Goal: Task Accomplishment & Management: Complete application form

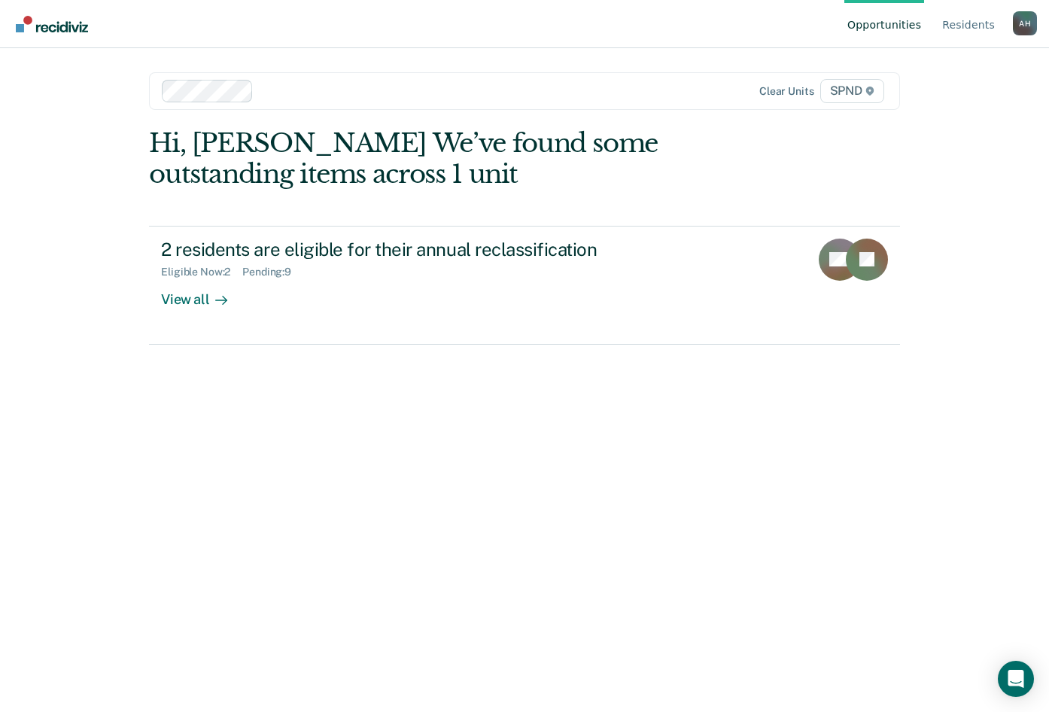
click at [459, 437] on div "Hi, [PERSON_NAME] We’ve found some outstanding items across 1 unit 2 residents …" at bounding box center [524, 399] width 751 height 543
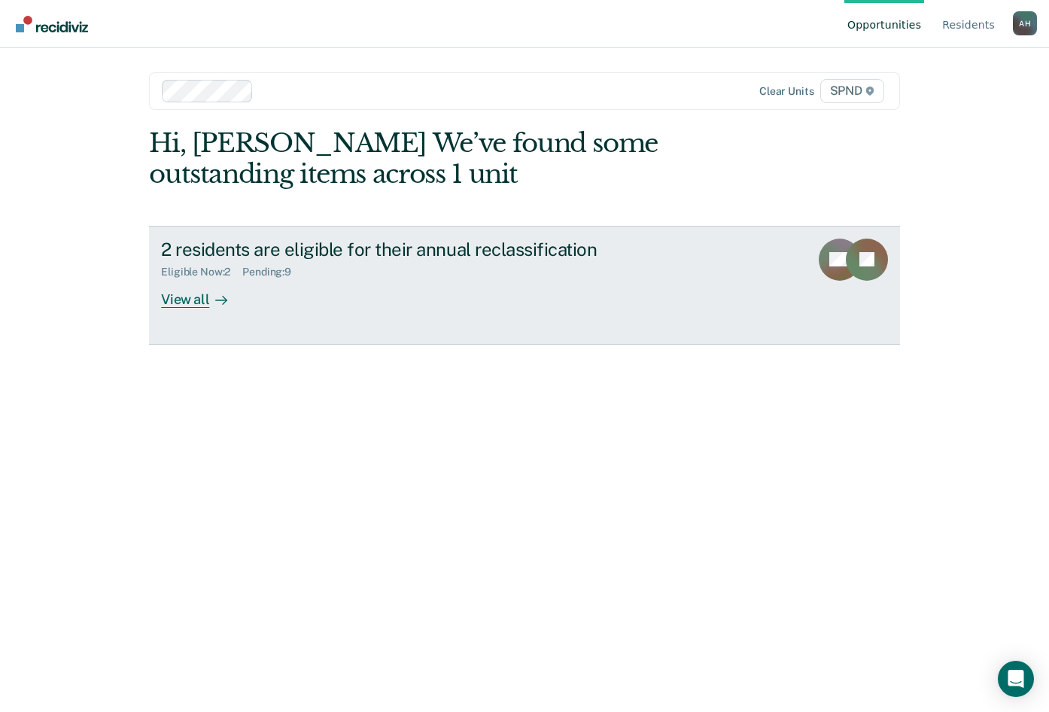
click at [196, 305] on div "View all" at bounding box center [203, 292] width 84 height 29
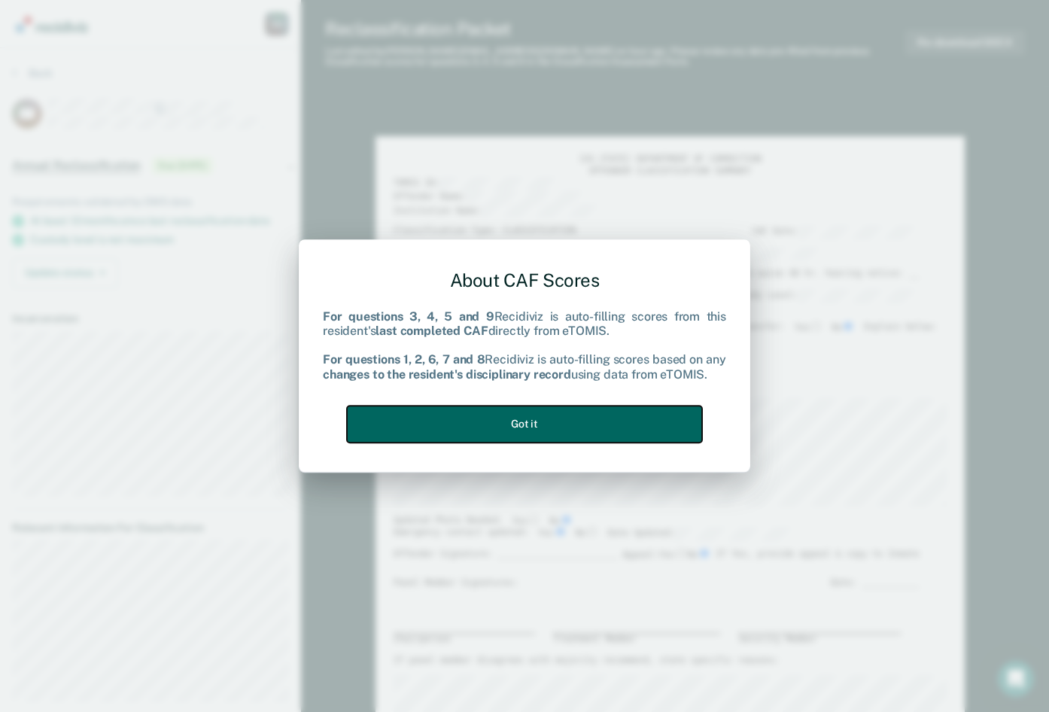
click at [524, 421] on button "Got it" at bounding box center [524, 424] width 355 height 37
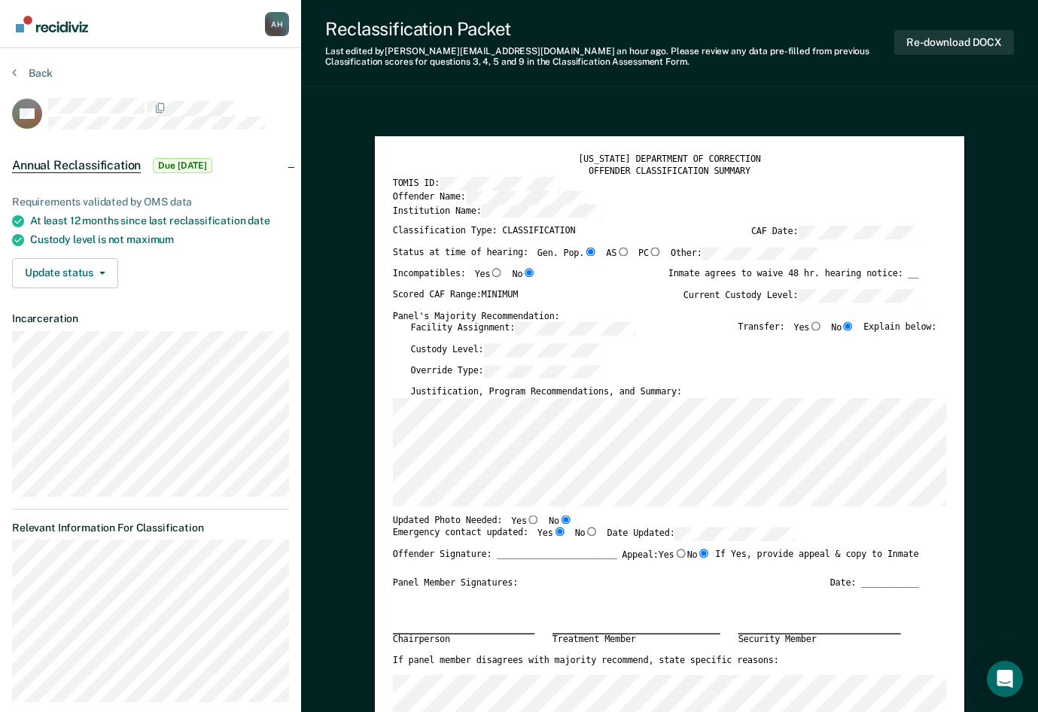
click at [570, 284] on div "Incompatibles: Yes No Inmate agrees to waive 48 hr. hearing notice: __" at bounding box center [656, 278] width 526 height 20
click at [388, 362] on div "[US_STATE] DEPARTMENT OF CORRECTION OFFENDER CLASSIFICATION SUMMARY TOMIS ID: O…" at bounding box center [669, 520] width 589 height 768
click at [592, 284] on div "Incompatibles: Yes No Inmate agrees to waive 48 hr. hearing notice: __" at bounding box center [656, 278] width 526 height 20
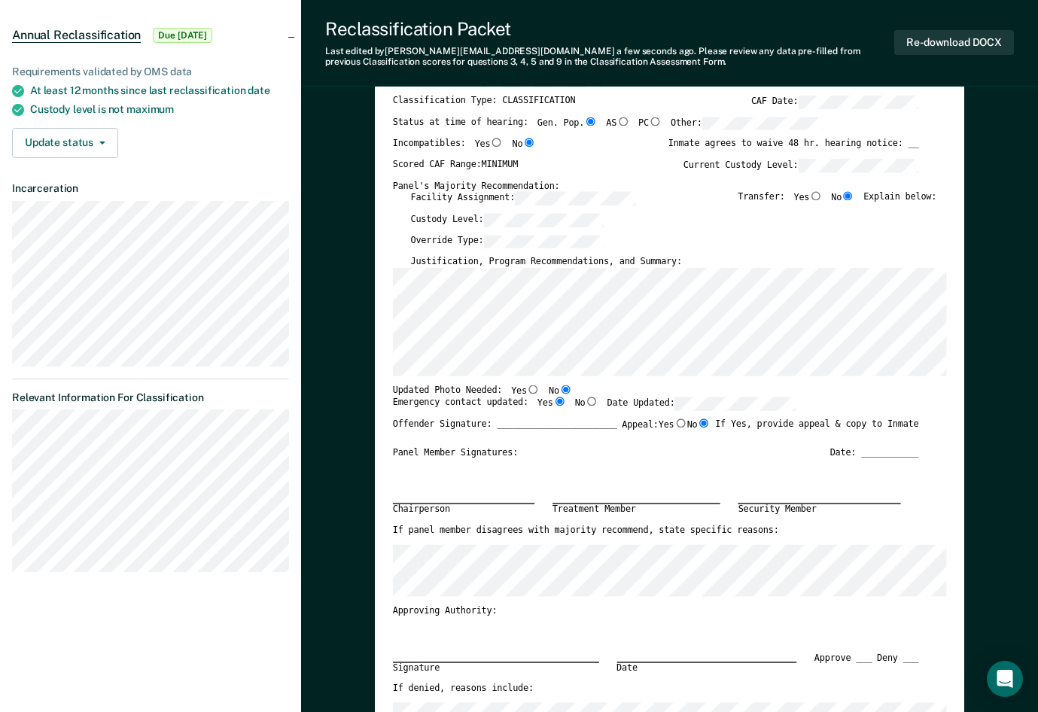
scroll to position [151, 0]
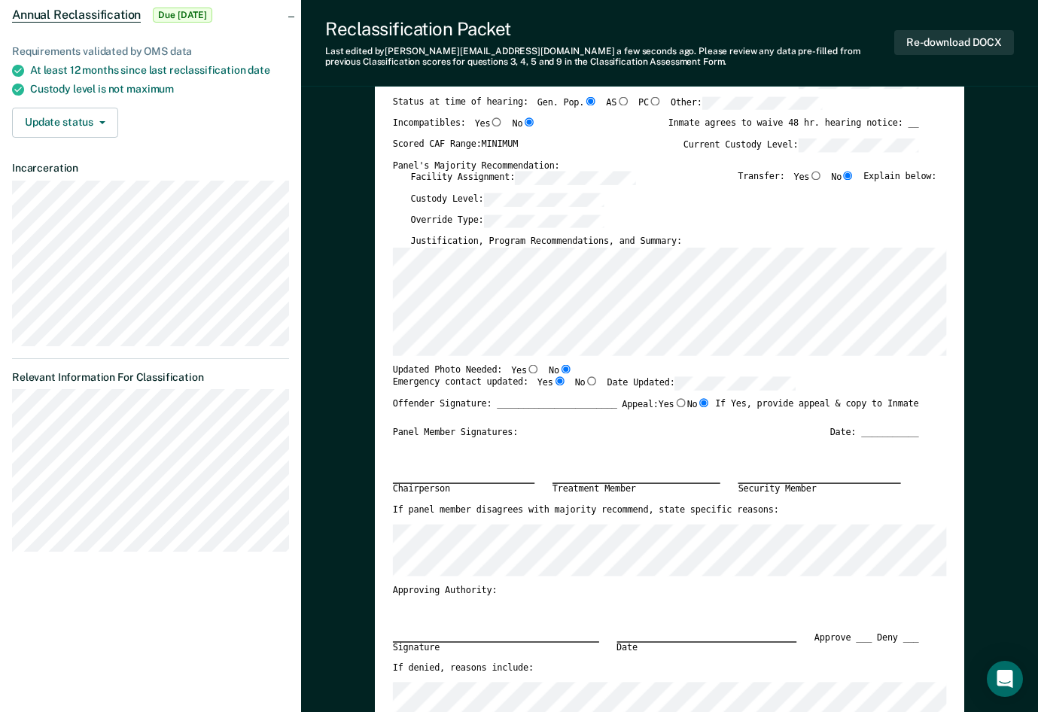
click at [549, 603] on div "Signature Date Approve ___ Deny ___" at bounding box center [656, 629] width 526 height 66
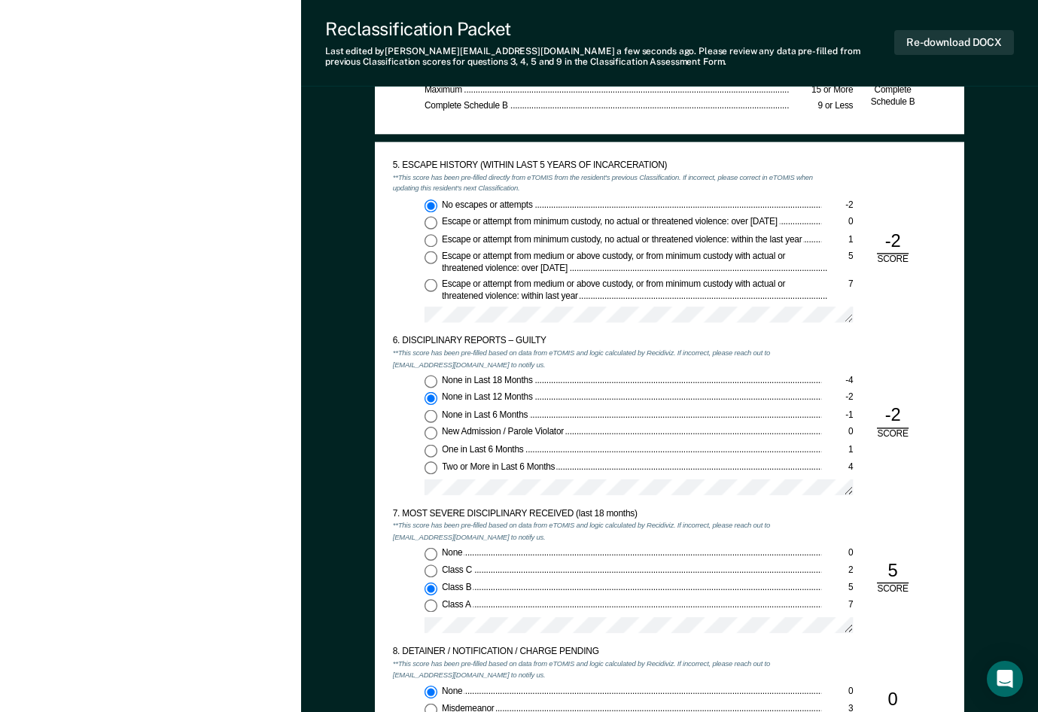
scroll to position [1580, 0]
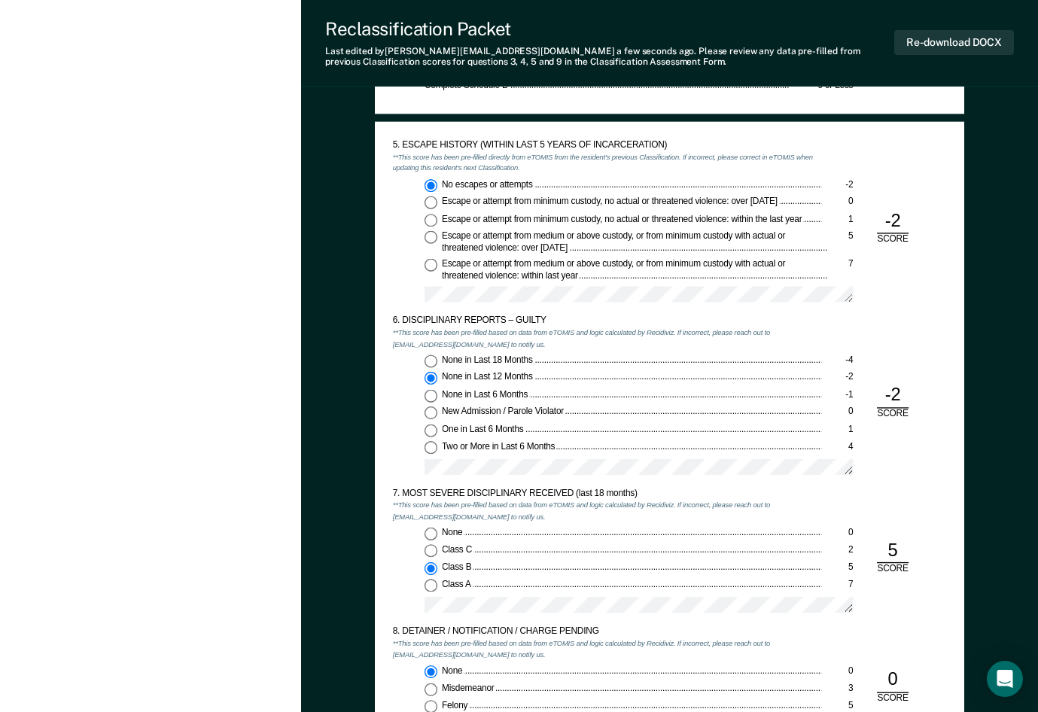
click at [404, 395] on div "None in Last 18 Months -4 None in Last 12 Months -2 None in Last 6 Months -1 Ne…" at bounding box center [607, 418] width 428 height 129
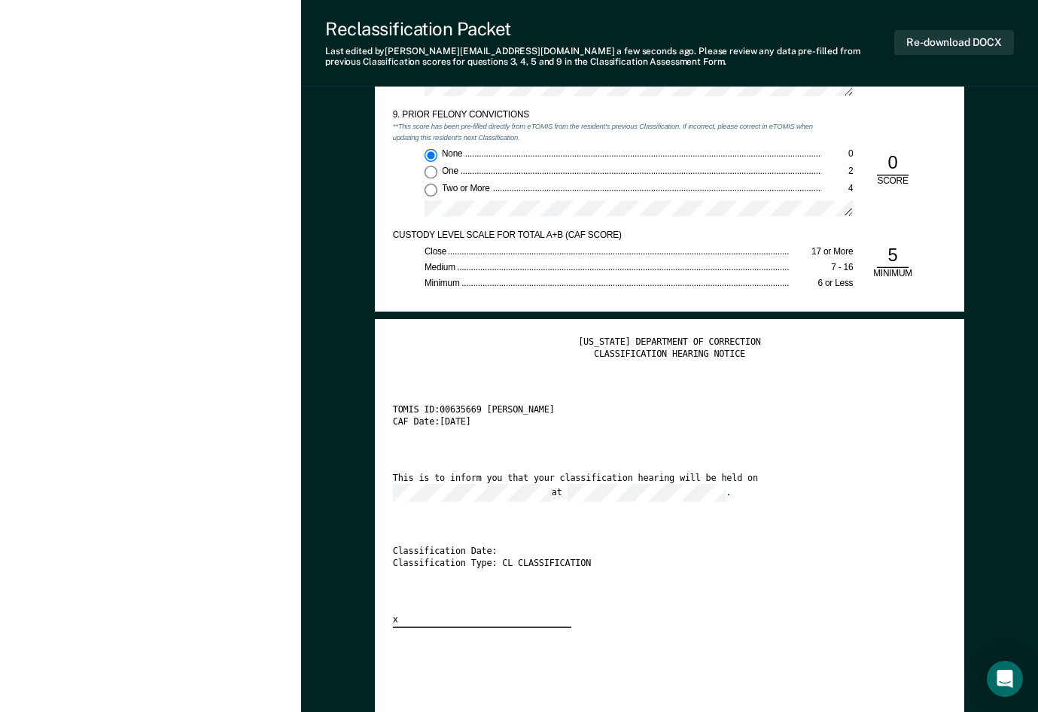
scroll to position [2258, 0]
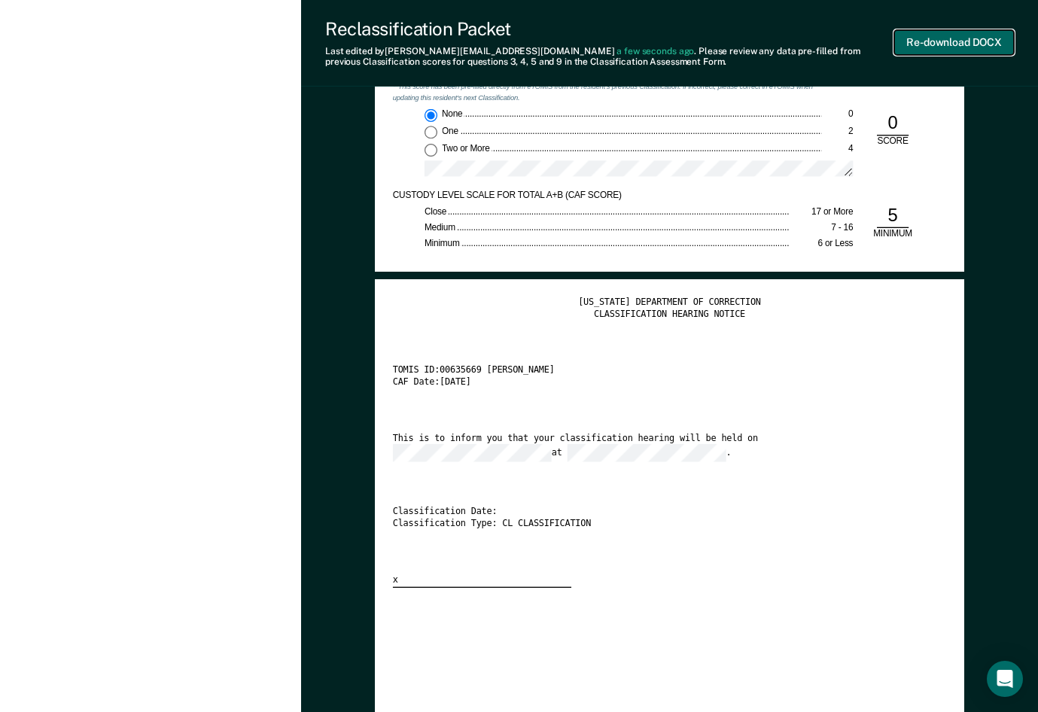
click at [939, 41] on button "Re-download DOCX" at bounding box center [954, 42] width 120 height 25
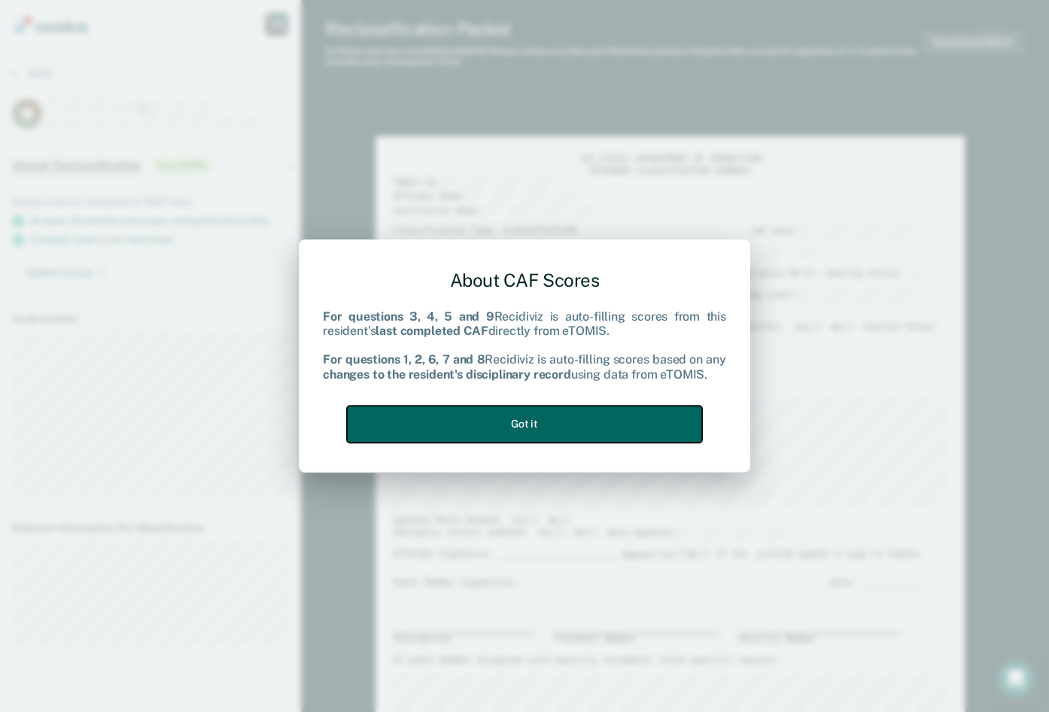
click at [517, 418] on button "Got it" at bounding box center [524, 424] width 355 height 37
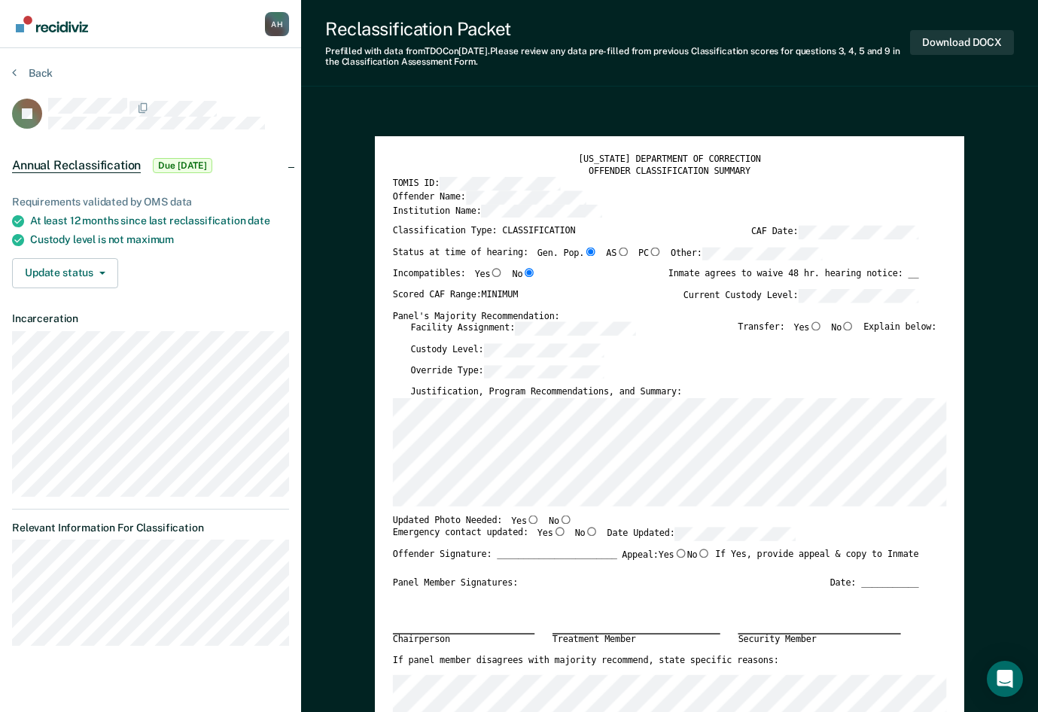
click at [551, 154] on div "[US_STATE] DEPARTMENT OF CORRECTION" at bounding box center [670, 159] width 554 height 11
click at [554, 147] on div "[US_STATE] DEPARTMENT OF CORRECTION OFFENDER CLASSIFICATION SUMMARY TOMIS ID: O…" at bounding box center [669, 520] width 589 height 768
click at [576, 281] on div "Incompatibles: Yes No Inmate agrees to waive 48 hr. hearing notice: __" at bounding box center [656, 278] width 526 height 20
click at [575, 287] on div "Incompatibles: Yes No Inmate agrees to waive 48 hr. hearing notice: __" at bounding box center [656, 278] width 526 height 20
click at [852, 324] on input "No" at bounding box center [847, 325] width 13 height 9
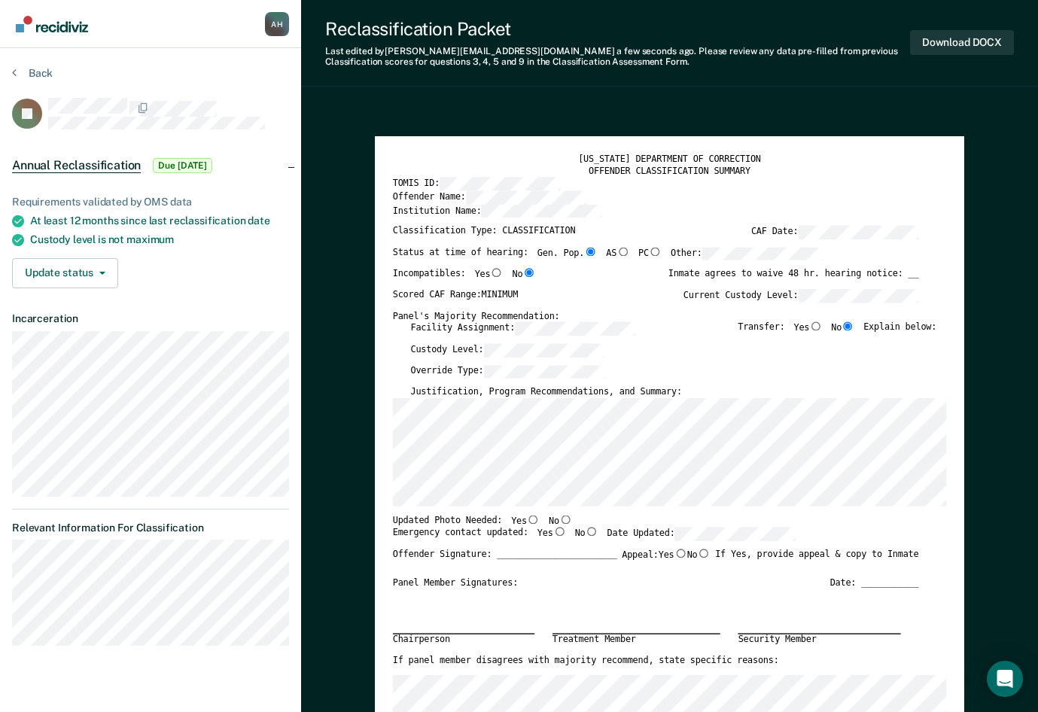
type textarea "x"
radio input "true"
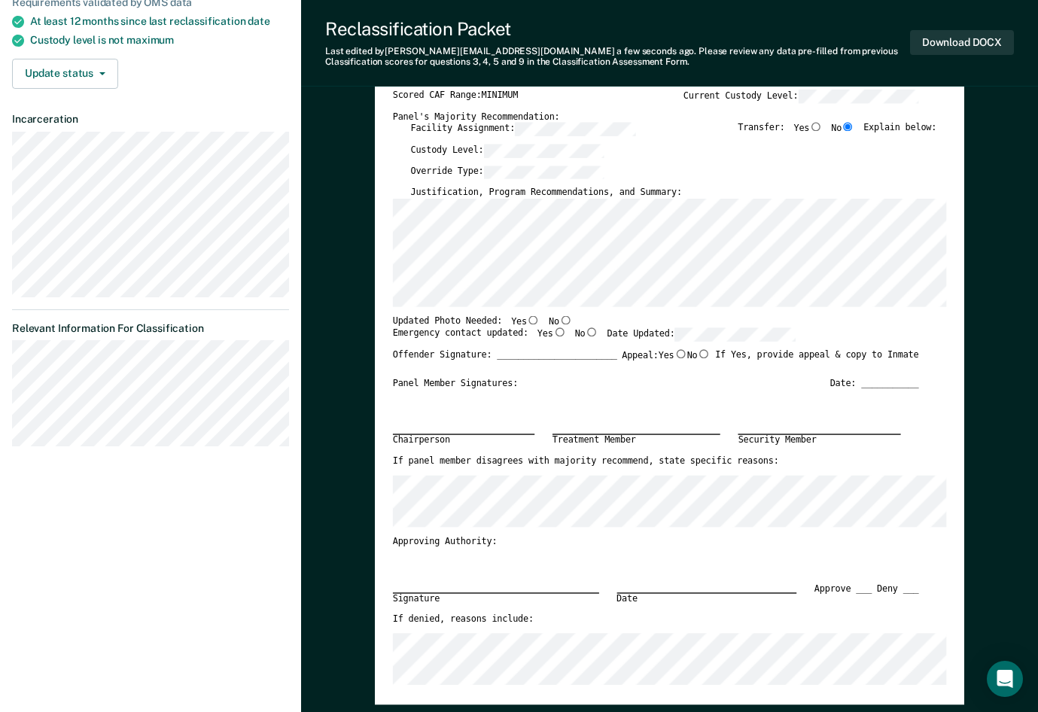
scroll to position [226, 0]
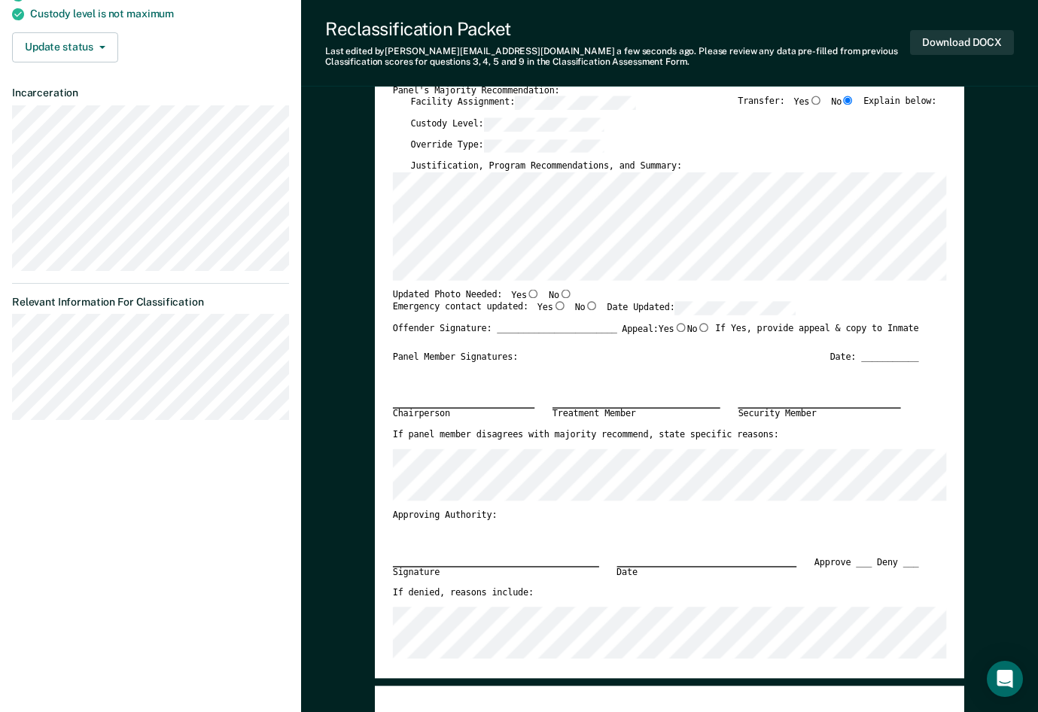
click at [559, 293] on input "No" at bounding box center [565, 293] width 13 height 9
type textarea "x"
radio input "true"
click at [553, 306] on input "Yes" at bounding box center [559, 306] width 13 height 9
type textarea "x"
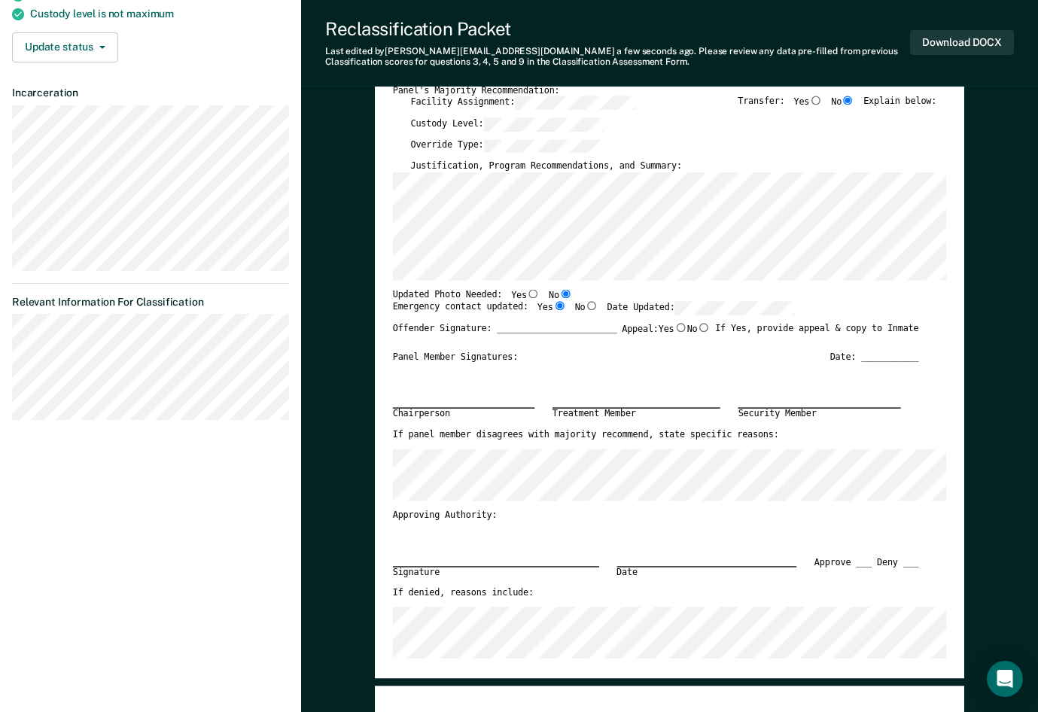
radio input "true"
click at [699, 328] on input "No" at bounding box center [703, 327] width 13 height 9
type textarea "x"
radio input "true"
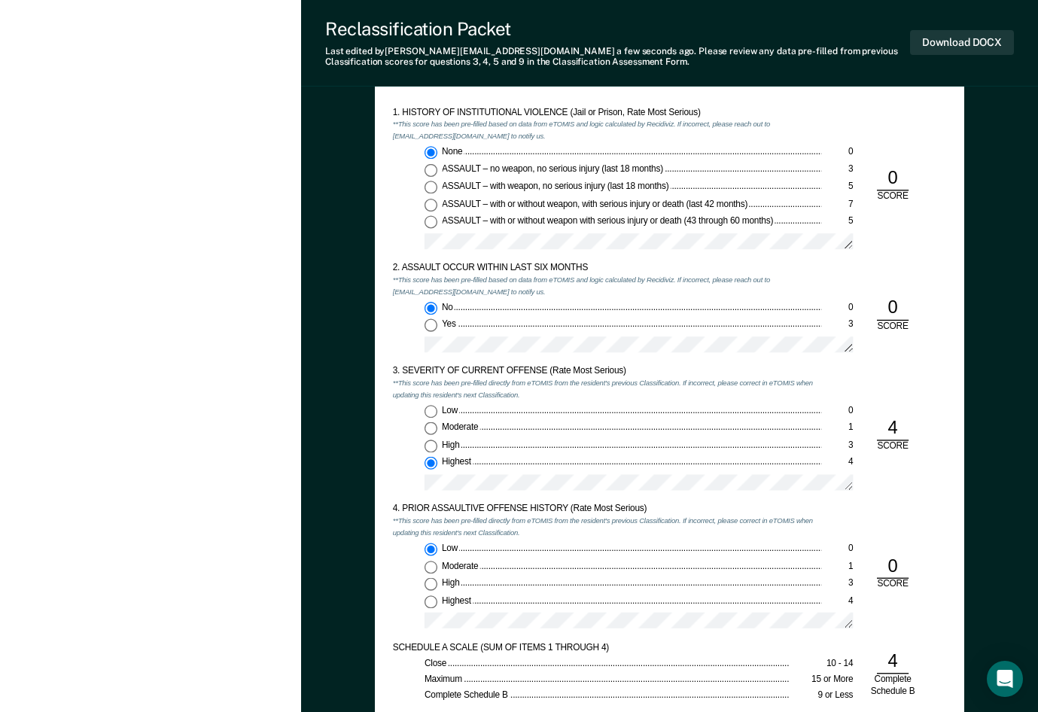
scroll to position [978, 0]
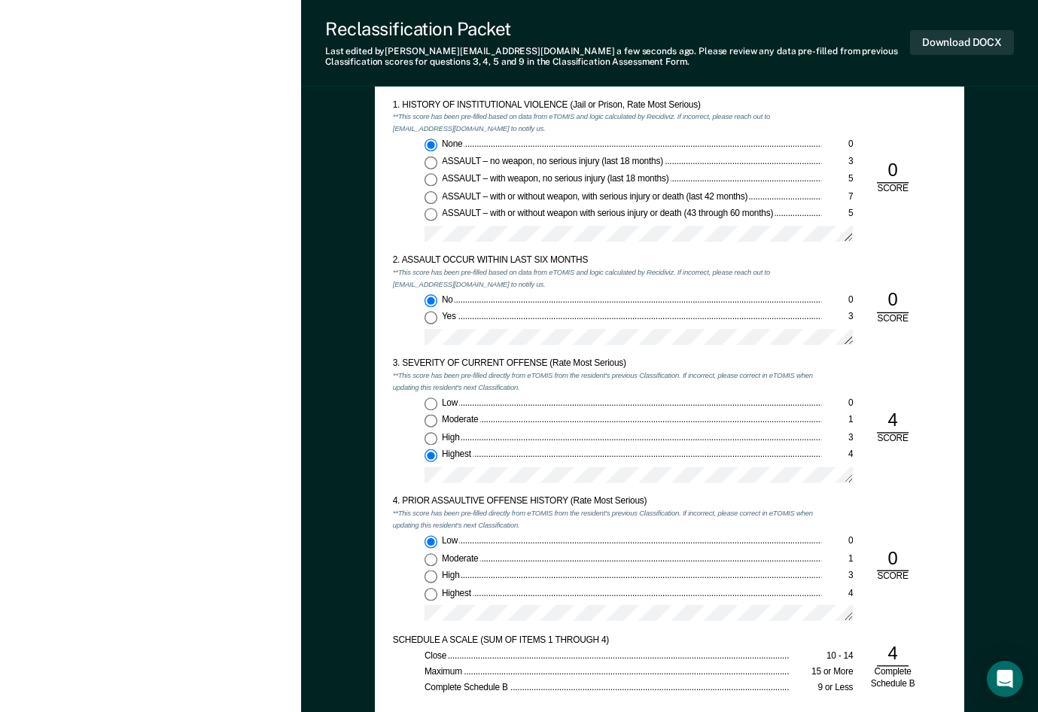
click at [914, 479] on div "3. SEVERITY OF CURRENT OFFENSE (Rate Most Serious) **This score has been pre-fi…" at bounding box center [670, 427] width 554 height 138
click at [931, 482] on div "3. SEVERITY OF CURRENT OFFENSE (Rate Most Serious) **This score has been pre-fi…" at bounding box center [670, 427] width 554 height 138
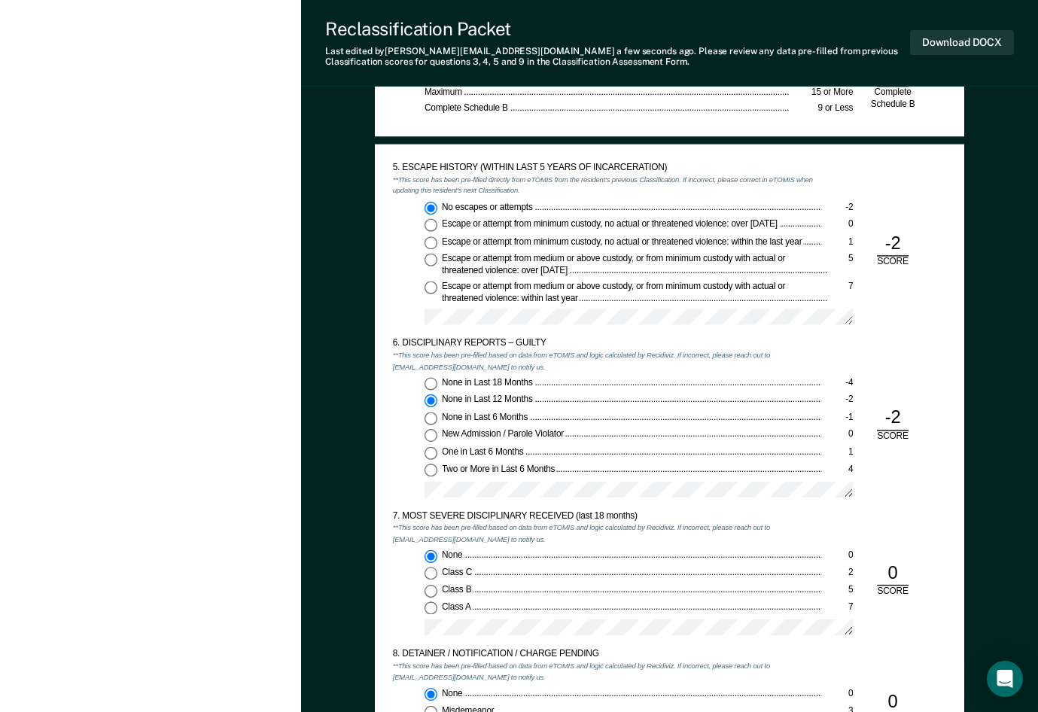
scroll to position [1580, 0]
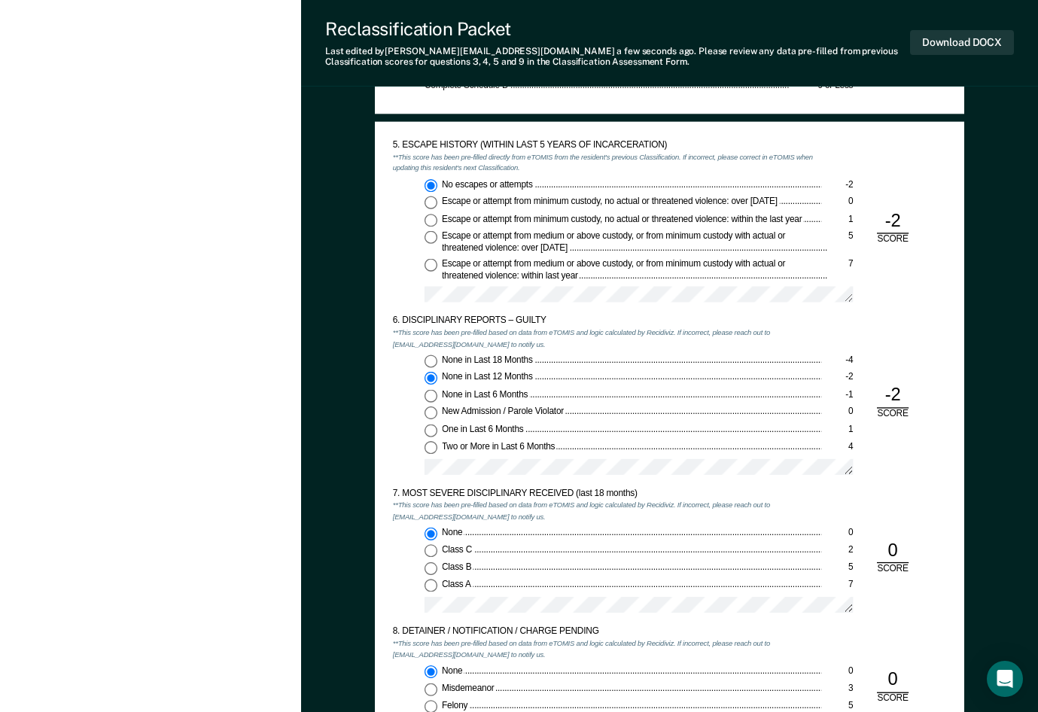
click at [394, 392] on div "None in Last 18 Months -4 None in Last 12 Months -2 None in Last 6 Months -1 Ne…" at bounding box center [607, 418] width 428 height 129
click at [579, 319] on div "6. DISCIPLINARY REPORTS – GUILTY" at bounding box center [607, 320] width 428 height 11
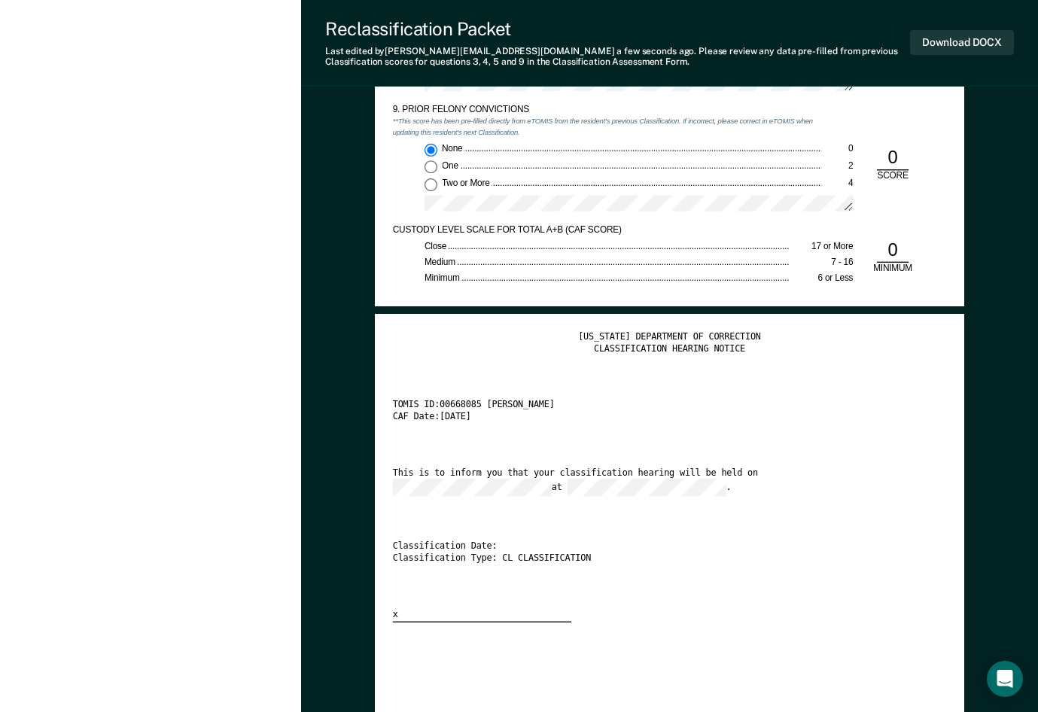
scroll to position [2258, 0]
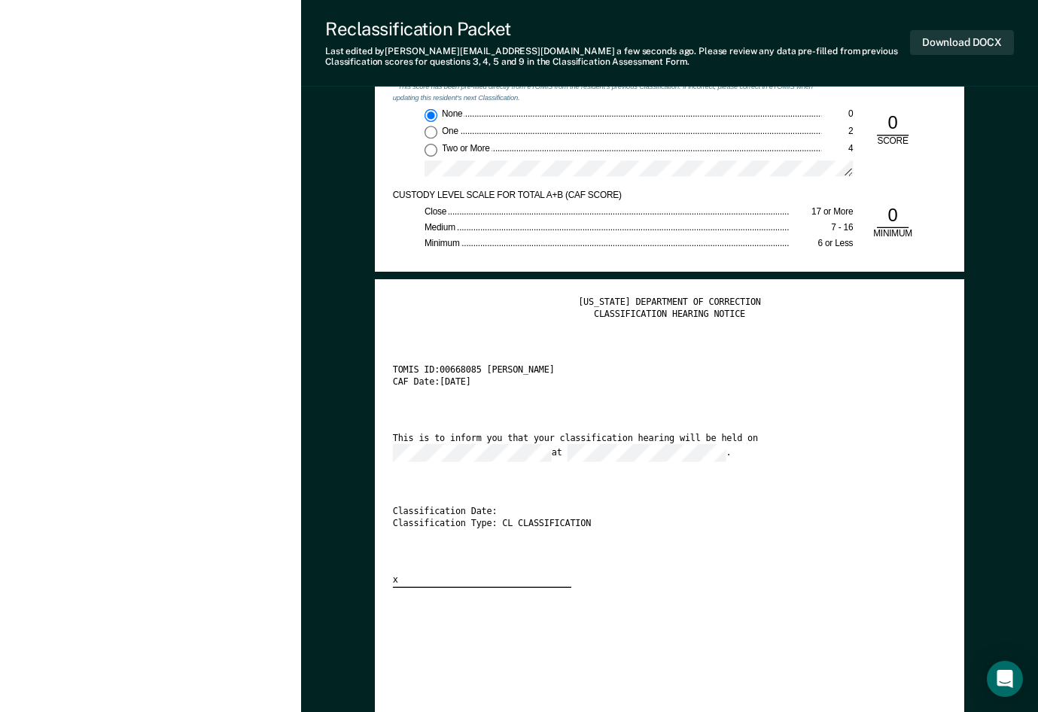
click at [764, 494] on div "[US_STATE] DEPARTMENT OF CORRECTION CLASSIFICATION HEARING NOTICE TOMIS ID: 006…" at bounding box center [670, 442] width 554 height 290
click at [962, 40] on button "Download DOCX" at bounding box center [962, 42] width 104 height 25
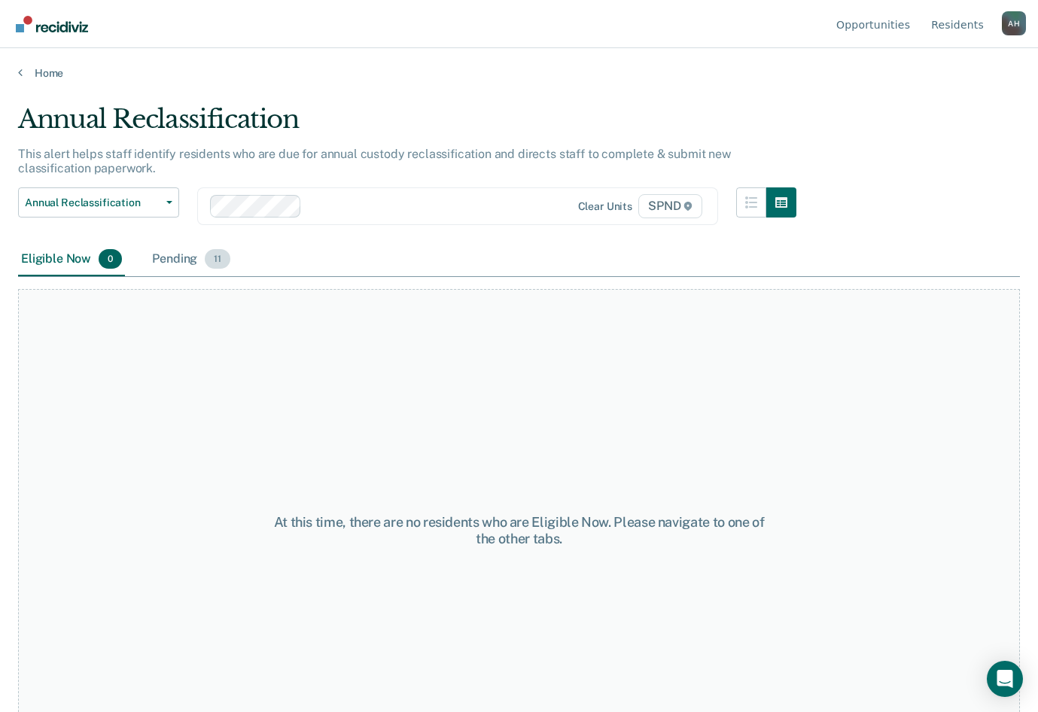
click at [177, 255] on div "Pending 11" at bounding box center [191, 259] width 84 height 33
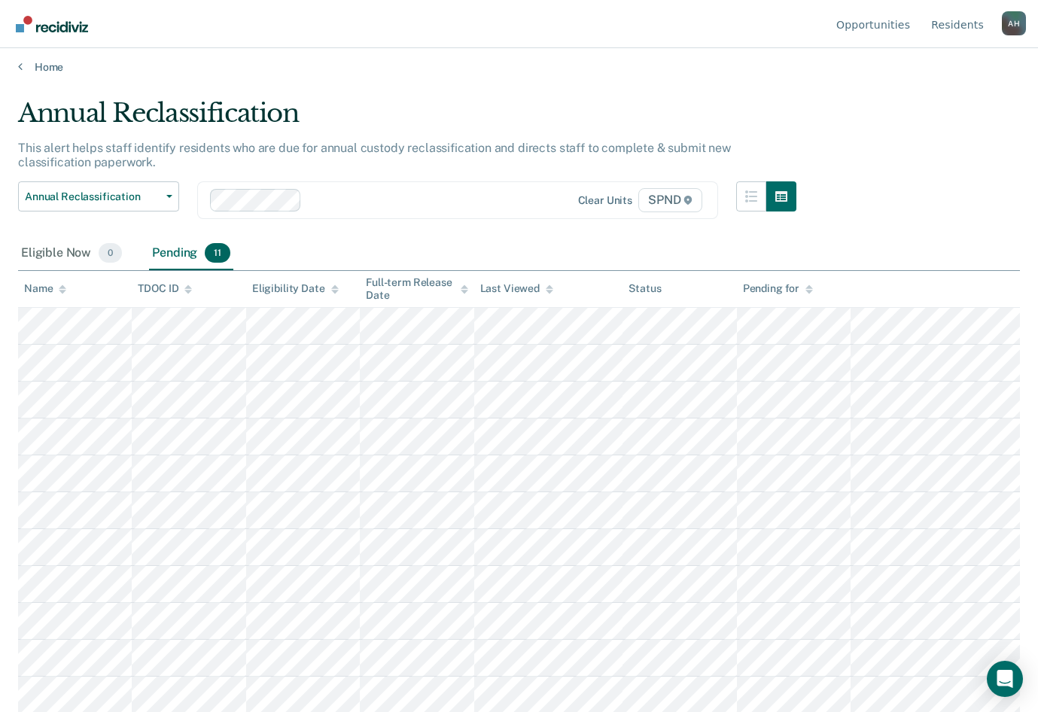
scroll to position [8, 0]
click at [188, 291] on icon at bounding box center [188, 288] width 8 height 10
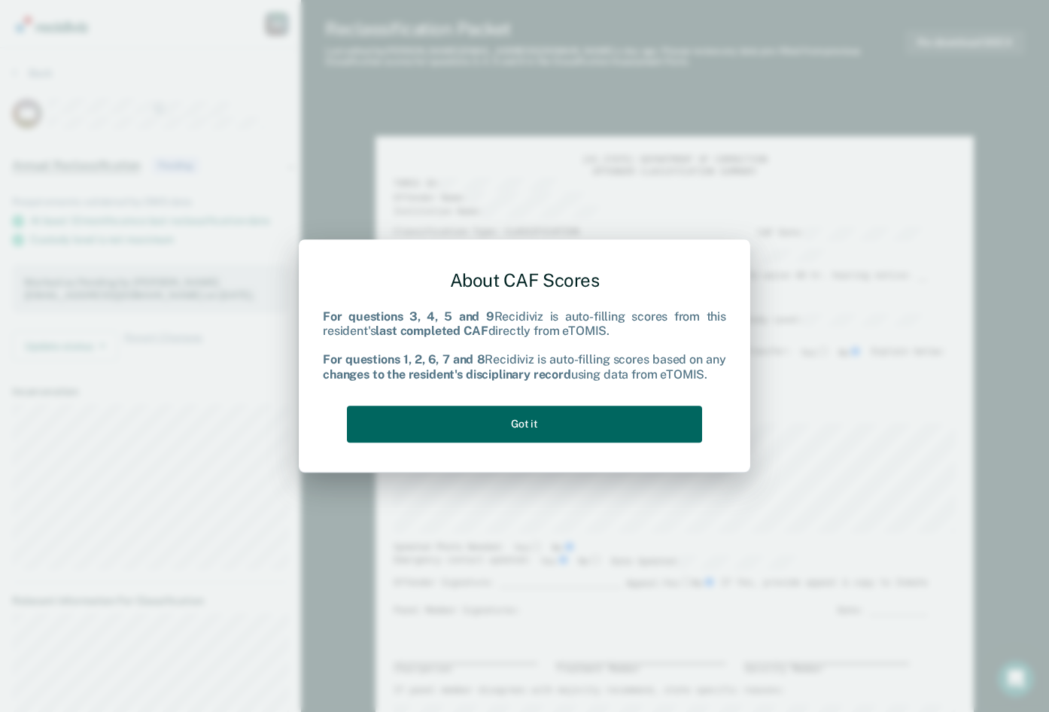
type textarea "x"
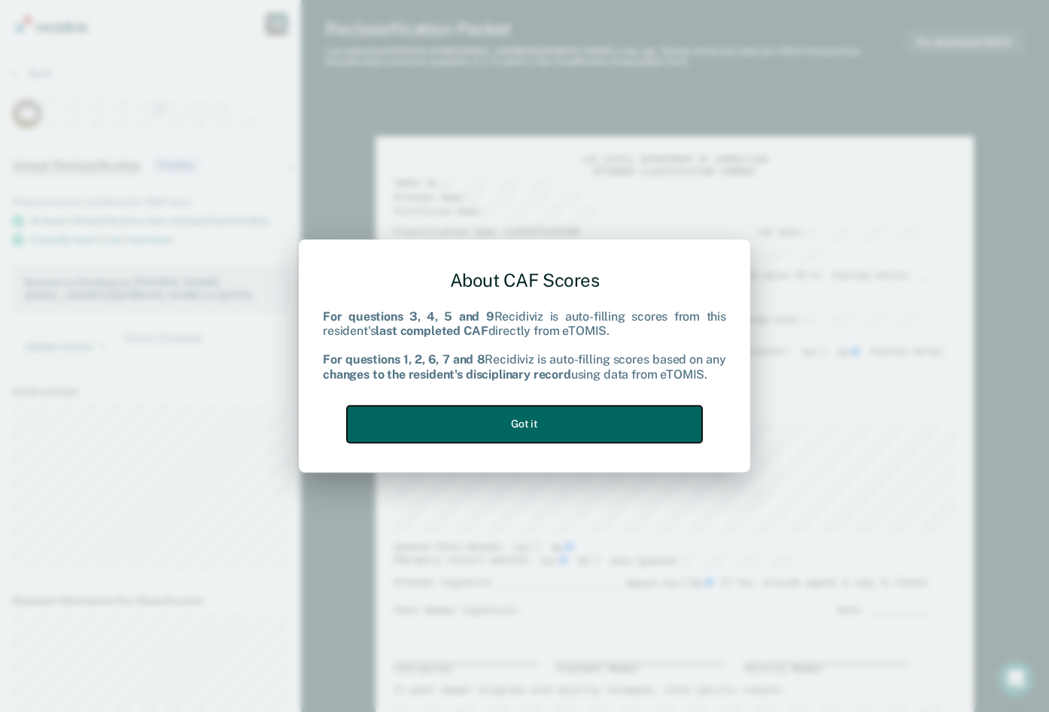
click at [512, 419] on button "Got it" at bounding box center [524, 424] width 355 height 37
